Goal: Task Accomplishment & Management: Use online tool/utility

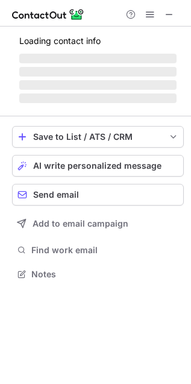
scroll to position [273, 191]
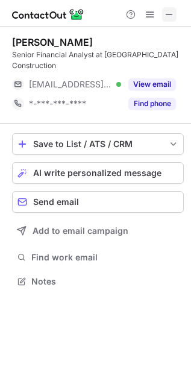
click at [172, 13] on span at bounding box center [170, 15] width 10 height 10
